Goal: Navigation & Orientation: Find specific page/section

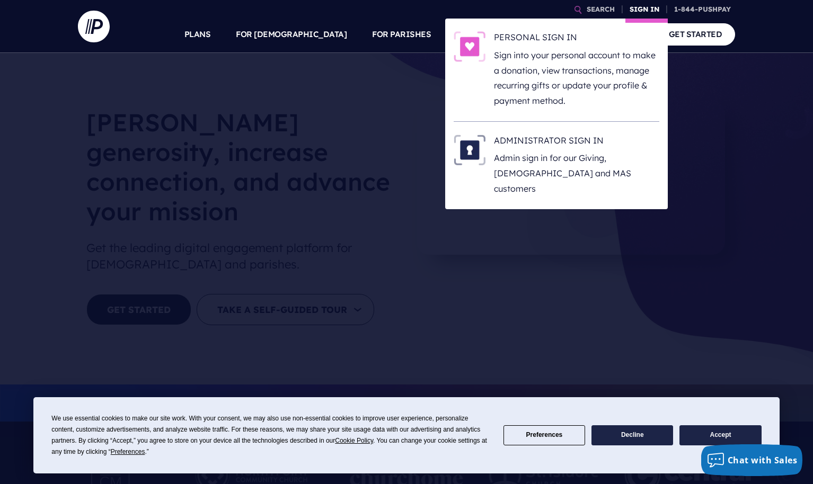
click at [647, 10] on link "SIGN IN" at bounding box center [644, 9] width 38 height 19
click at [580, 145] on h6 "ADMINISTRATOR SIGN IN" at bounding box center [576, 143] width 165 height 16
click at [539, 143] on h6 "ADMINISTRATOR SIGN IN" at bounding box center [576, 143] width 165 height 16
click at [574, 145] on h6 "ADMINISTRATOR SIGN IN" at bounding box center [576, 143] width 165 height 16
click at [546, 147] on h6 "ADMINISTRATOR SIGN IN" at bounding box center [576, 143] width 165 height 16
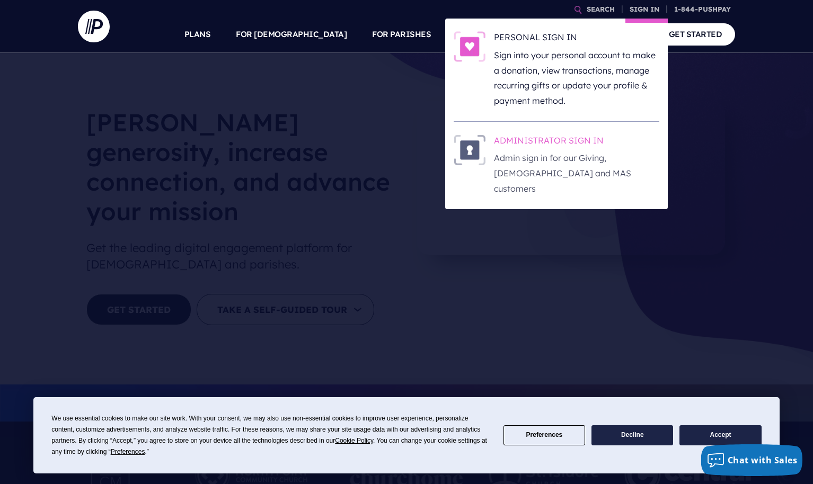
click at [530, 139] on h6 "ADMINISTRATOR SIGN IN" at bounding box center [576, 143] width 165 height 16
